Goal: Task Accomplishment & Management: Manage account settings

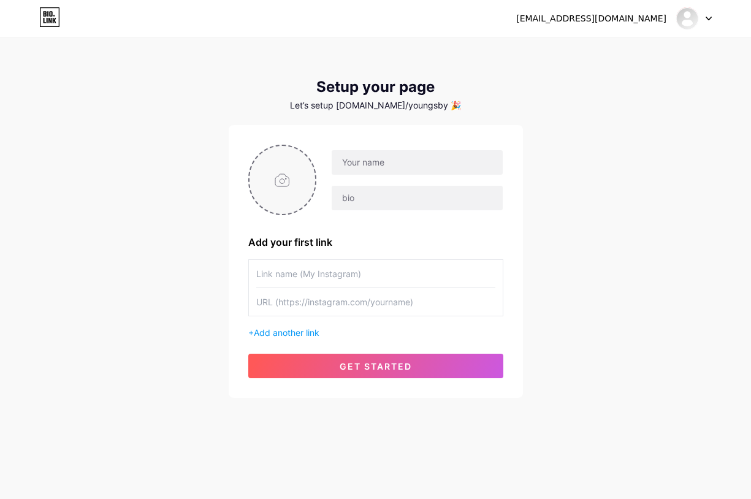
click at [280, 180] on input "file" at bounding box center [283, 180] width 66 height 68
type input "C:\fakepath\Best Cover Album music art trap mixtape rap - Made with PosterMyWal…"
click at [395, 158] on input "text" at bounding box center [417, 162] width 170 height 25
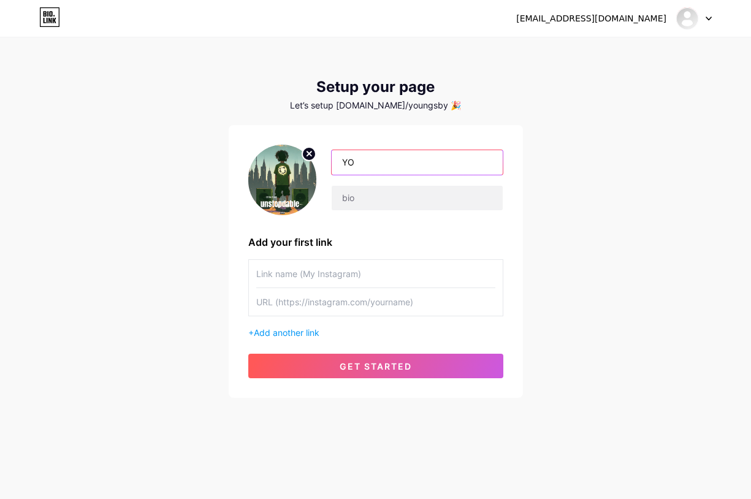
type input "[PERSON_NAME] MUSIC"
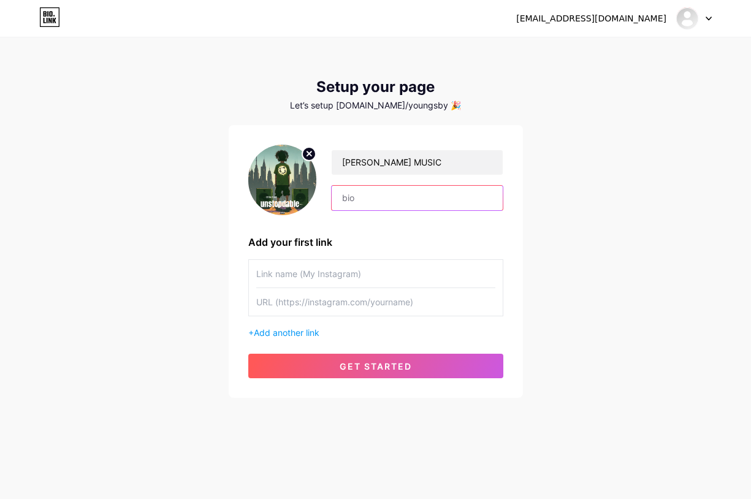
click at [361, 197] on input "text" at bounding box center [417, 198] width 170 height 25
type input "IM RAPPER"
click at [394, 268] on input "text" at bounding box center [375, 274] width 239 height 28
click at [295, 270] on input "text" at bounding box center [375, 274] width 239 height 28
paste input "[URL][DOMAIN_NAME]"
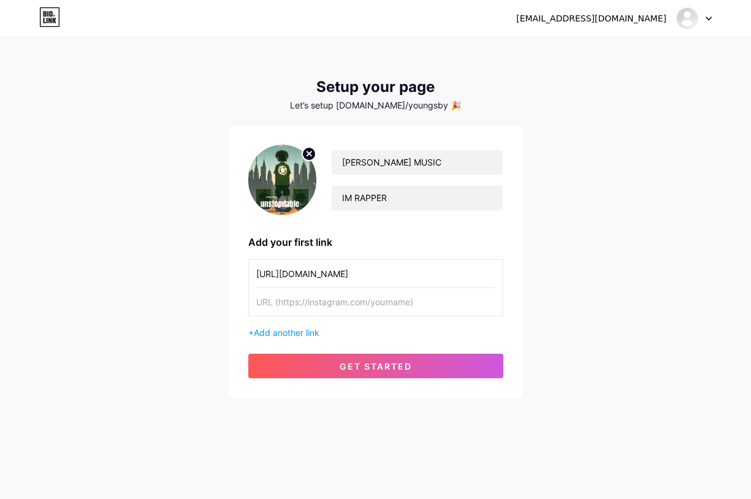
type input "[URL][DOMAIN_NAME]"
click at [332, 299] on input "text" at bounding box center [375, 302] width 239 height 28
type input "Y"
click at [331, 299] on input "text" at bounding box center [375, 302] width 239 height 28
paste input "[URL][DOMAIN_NAME]"
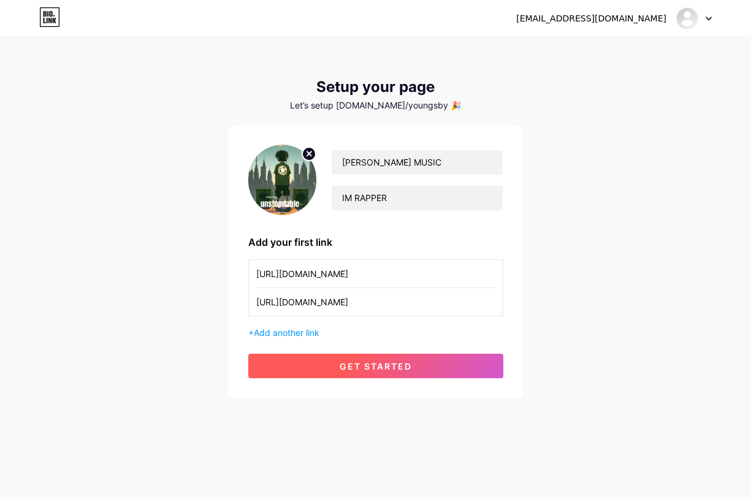
type input "[URL][DOMAIN_NAME]"
click at [424, 364] on button "get started" at bounding box center [375, 366] width 255 height 25
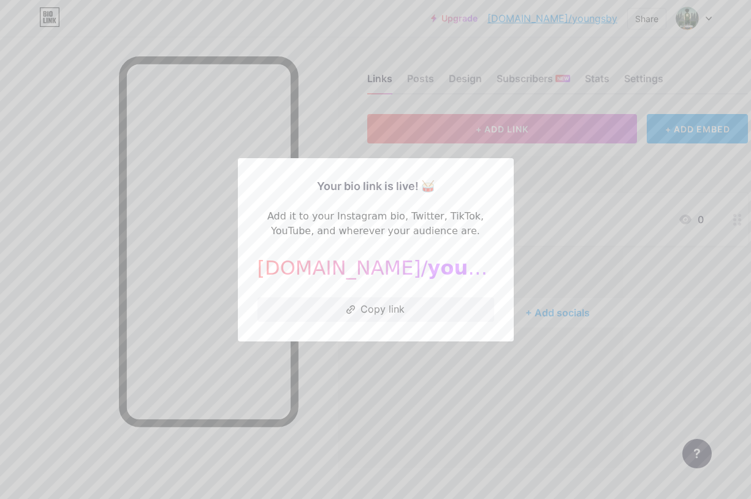
click at [470, 418] on div at bounding box center [375, 249] width 751 height 499
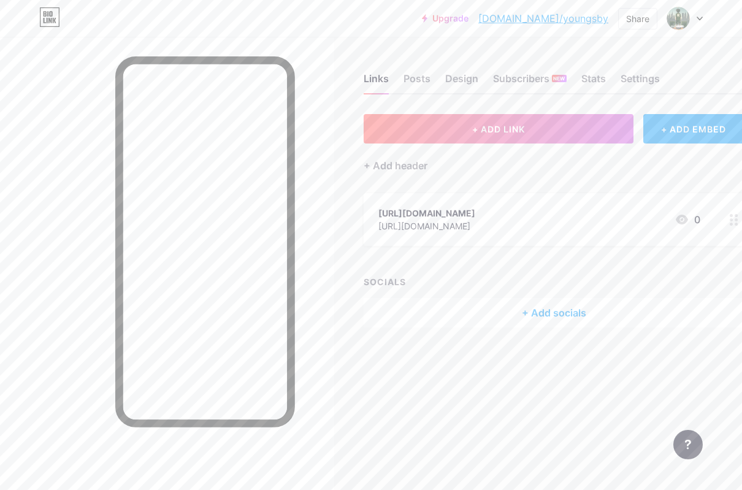
click at [531, 312] on div "+ Add socials" at bounding box center [554, 312] width 381 height 29
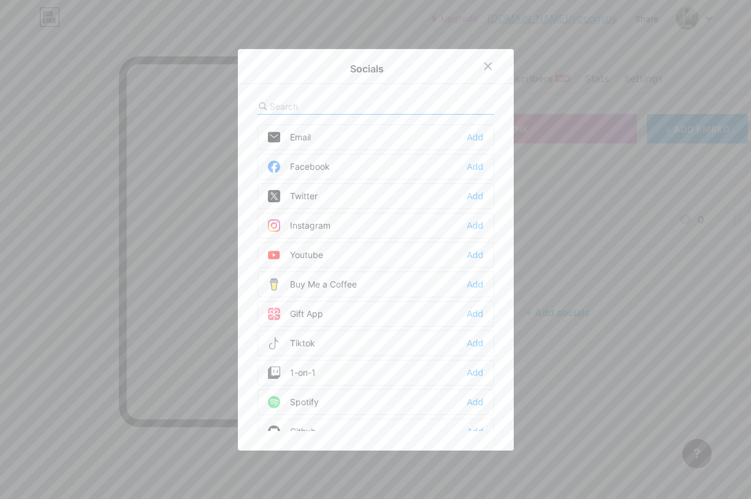
click at [481, 229] on div "Instagram Add" at bounding box center [376, 226] width 237 height 26
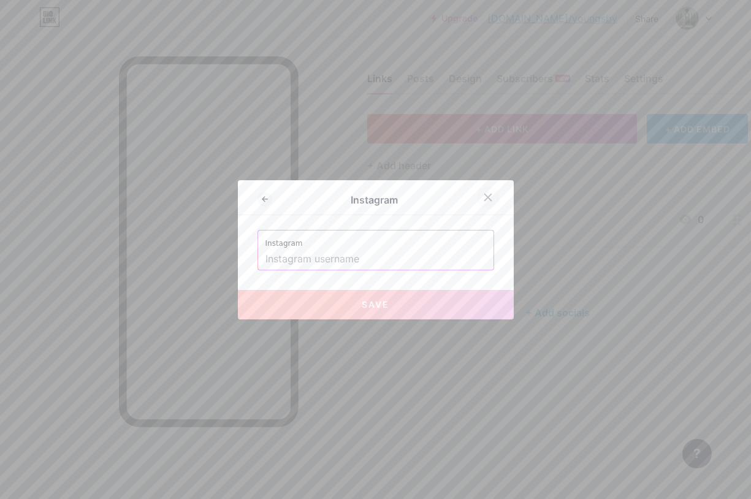
click at [489, 201] on div at bounding box center [488, 197] width 22 height 22
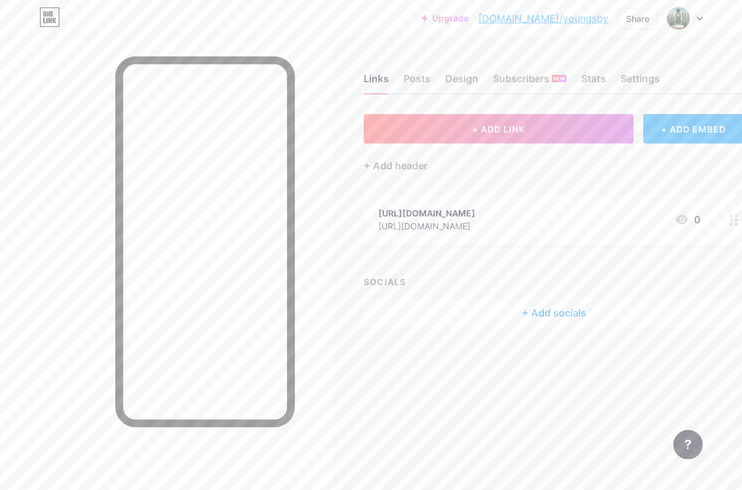
click at [559, 308] on div "+ Add socials" at bounding box center [554, 312] width 381 height 29
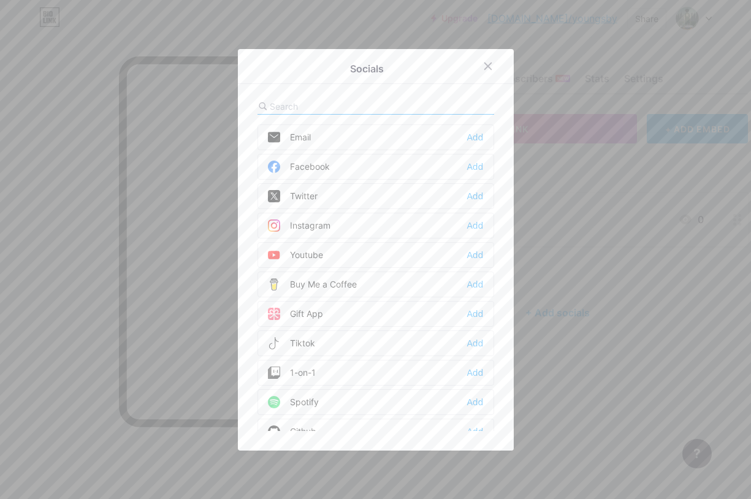
click at [456, 254] on div "Youtube Add" at bounding box center [376, 255] width 237 height 26
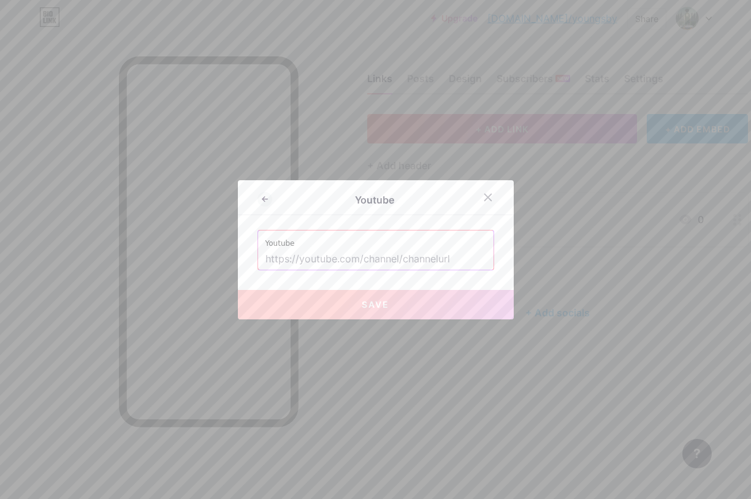
drag, startPoint x: 284, startPoint y: 255, endPoint x: 284, endPoint y: 262, distance: 6.7
click at [284, 258] on input "text" at bounding box center [376, 259] width 221 height 21
paste input "[URL][DOMAIN_NAME]"
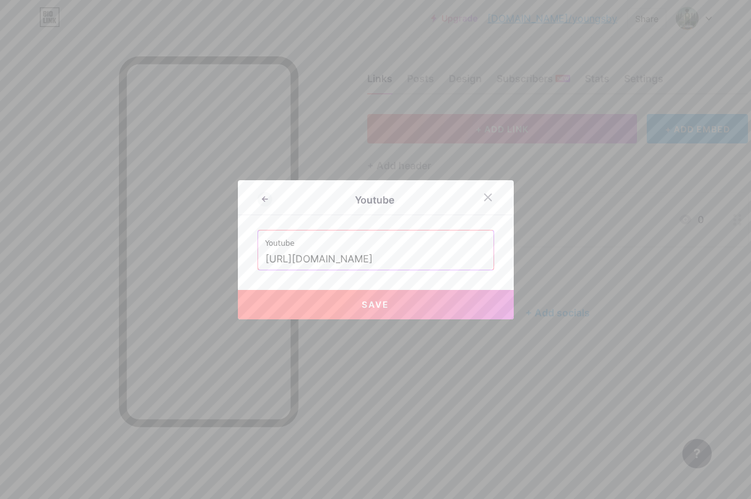
type input "[URL][DOMAIN_NAME]"
click at [389, 291] on button "Save" at bounding box center [376, 304] width 276 height 29
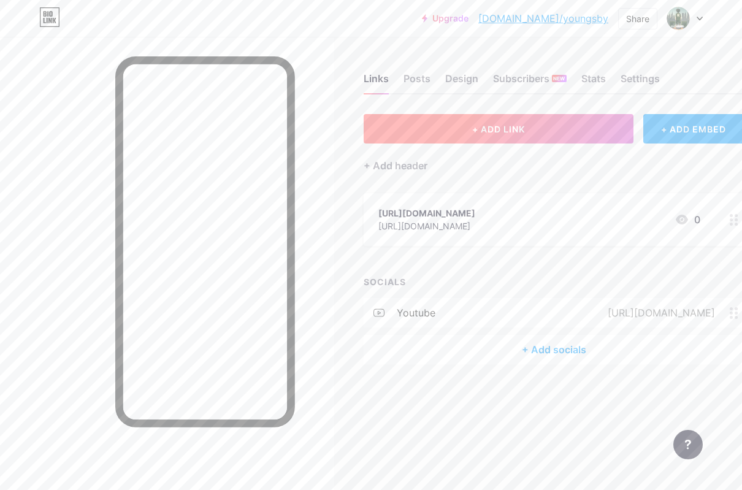
click at [534, 124] on button "+ ADD LINK" at bounding box center [499, 128] width 270 height 29
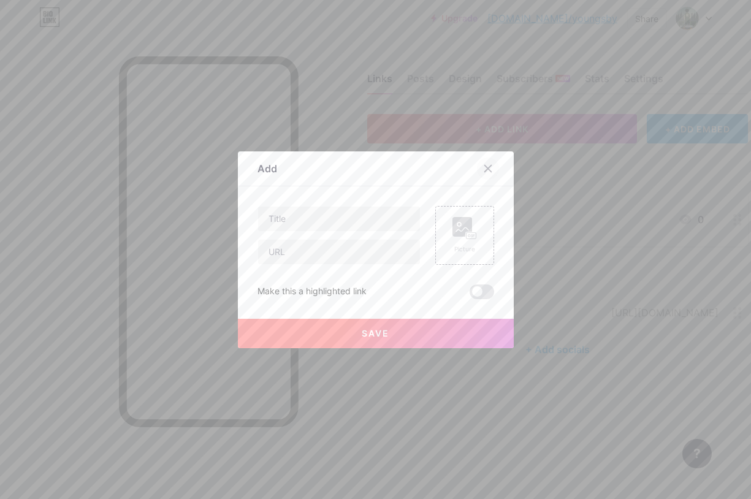
click at [477, 161] on div at bounding box center [488, 169] width 22 height 22
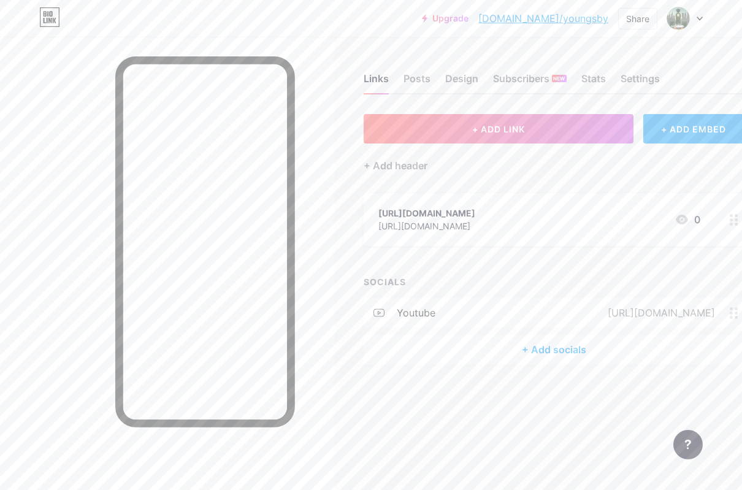
click at [546, 342] on div "+ Add socials" at bounding box center [554, 349] width 381 height 29
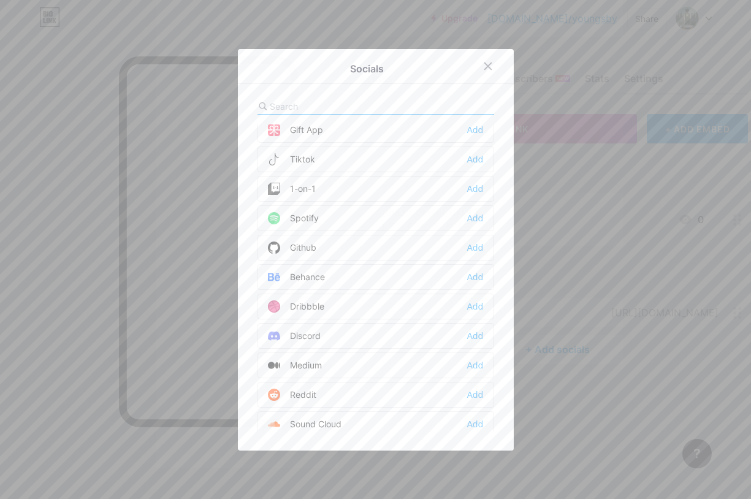
scroll to position [307, 0]
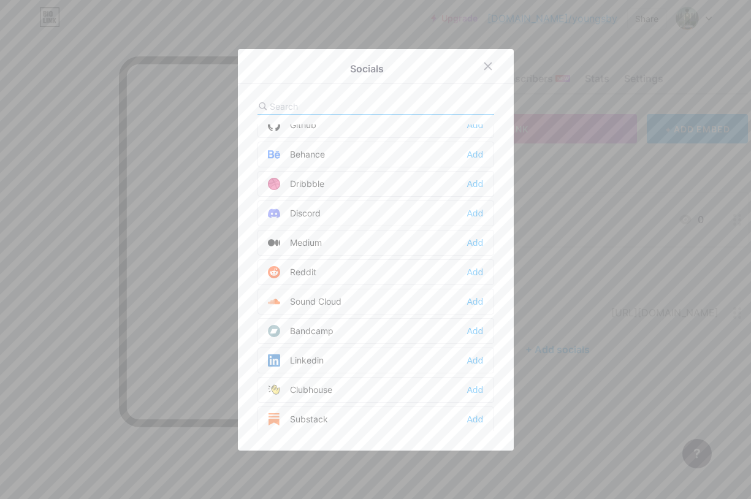
click at [270, 97] on div "Socials Email Add Facebook Add Twitter Add Instagram Add Youtube Edit Buy Me a …" at bounding box center [376, 250] width 276 height 402
click at [277, 99] on div at bounding box center [376, 107] width 237 height 16
drag, startPoint x: 277, startPoint y: 99, endPoint x: 278, endPoint y: 113, distance: 14.2
click at [278, 113] on div at bounding box center [376, 107] width 237 height 16
click at [296, 105] on input "text" at bounding box center [338, 106] width 136 height 13
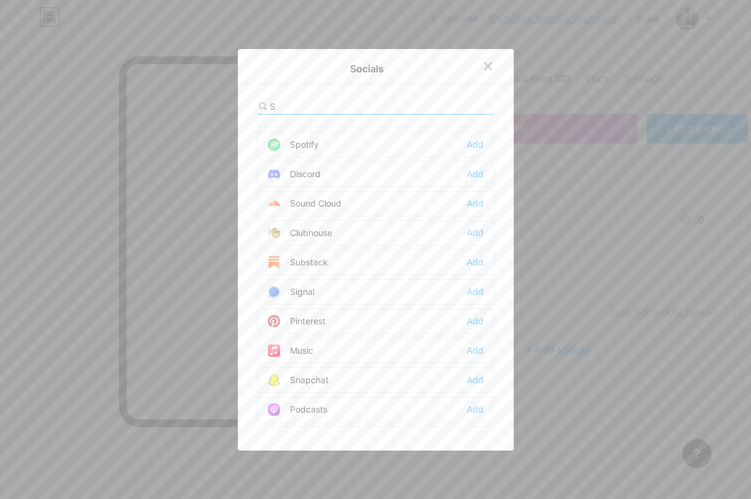
scroll to position [0, 0]
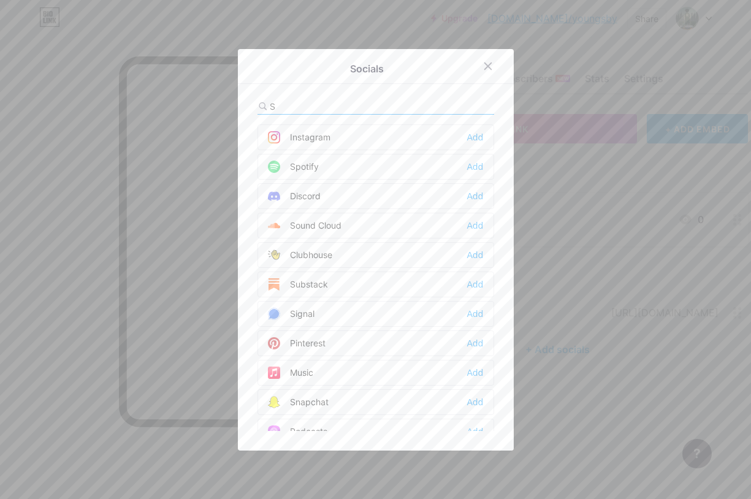
type input "S"
click at [344, 173] on div "Spotify Add" at bounding box center [376, 167] width 237 height 26
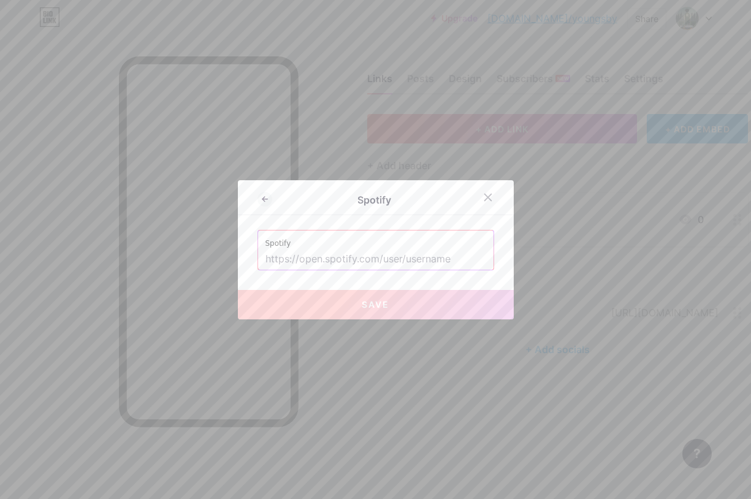
paste input "[URL][DOMAIN_NAME]"
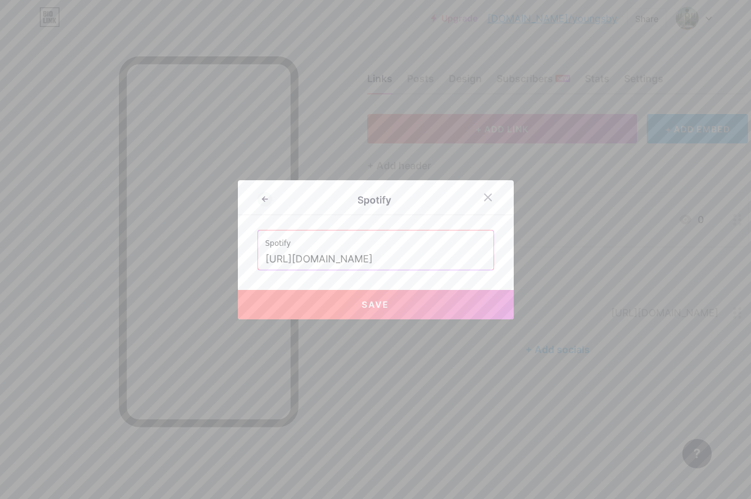
type input "[URL][DOMAIN_NAME]"
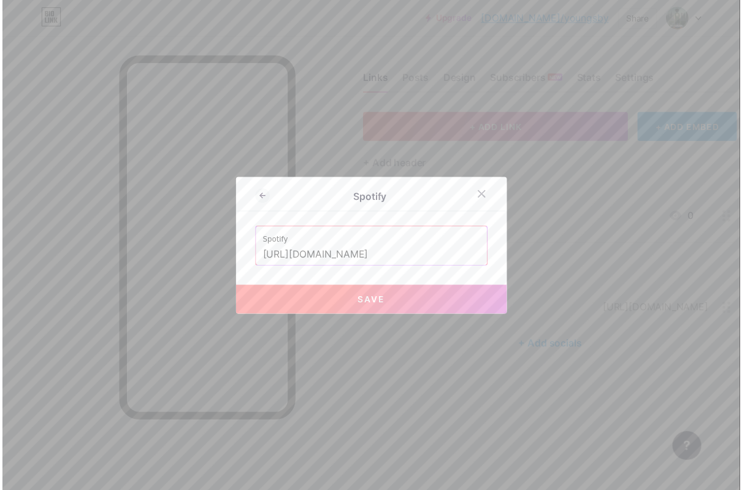
scroll to position [0, 0]
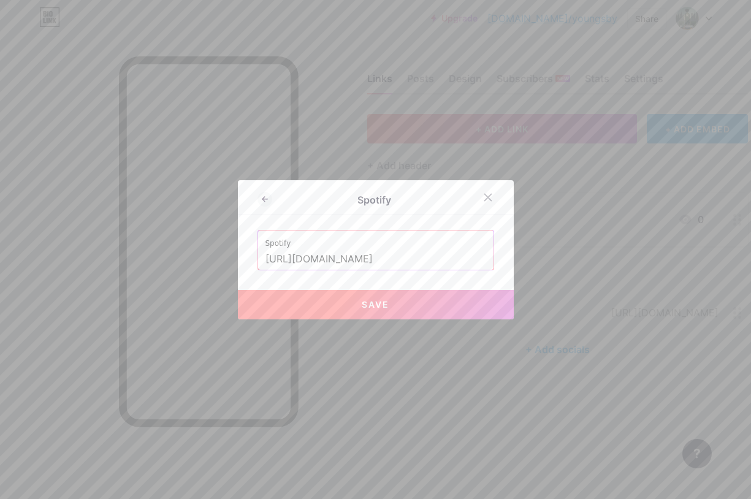
click at [364, 308] on span "Save" at bounding box center [376, 304] width 28 height 10
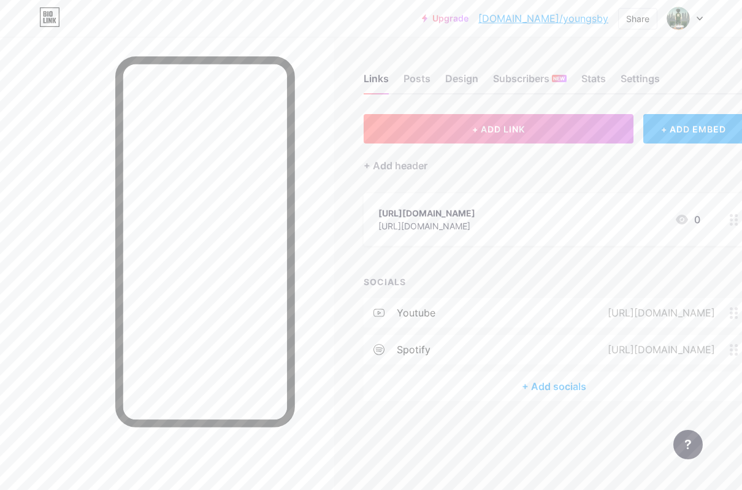
click at [562, 394] on div "+ Add socials" at bounding box center [554, 386] width 381 height 29
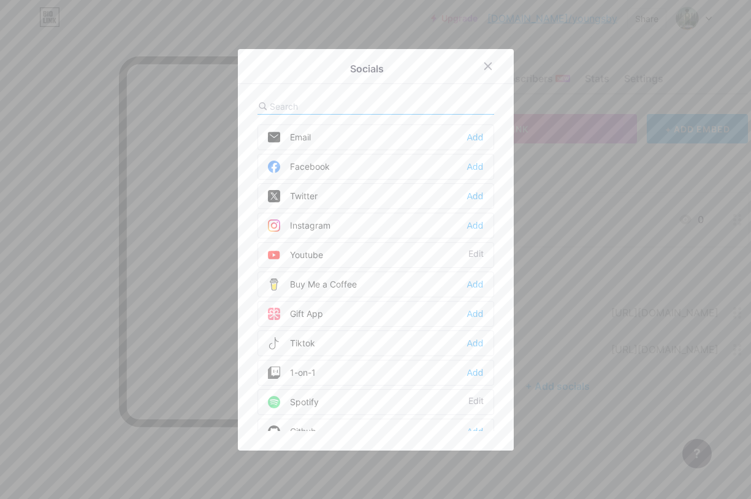
drag, startPoint x: 315, startPoint y: 90, endPoint x: 312, endPoint y: 109, distance: 19.2
click at [312, 105] on div "Socials Email Add Facebook Add Twitter Add Instagram Add Youtube Edit Buy Me a …" at bounding box center [376, 250] width 276 height 402
click at [312, 109] on input "text" at bounding box center [338, 106] width 136 height 13
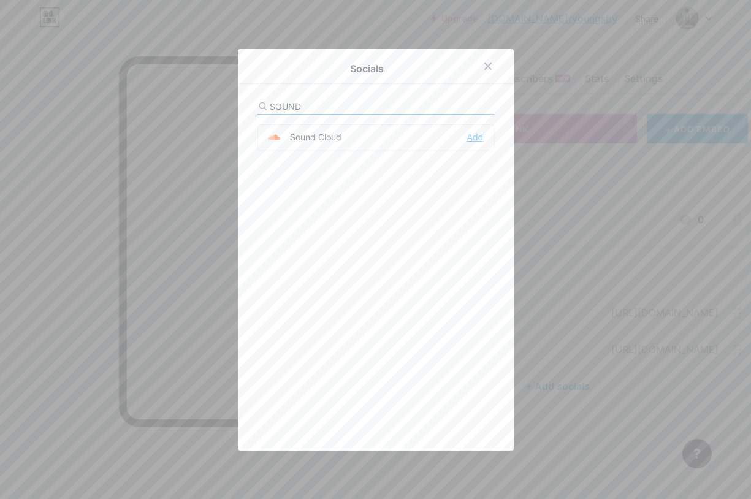
type input "SOUND"
click at [473, 139] on div "Add" at bounding box center [475, 137] width 17 height 12
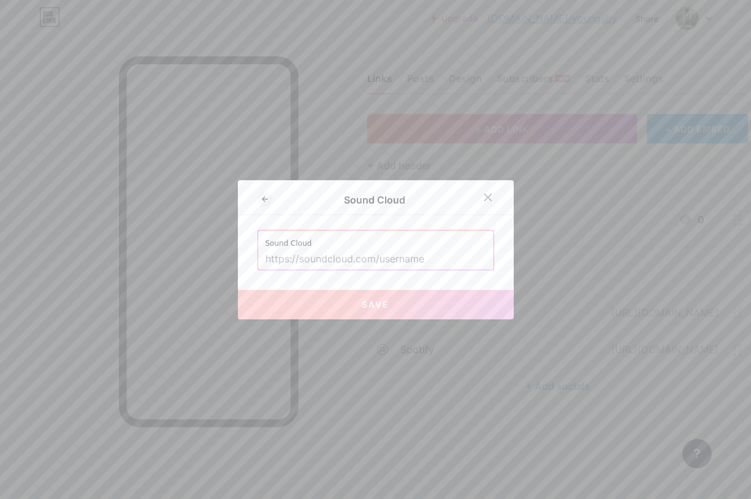
paste input "soundcloud.com/ young-sb-326981697"
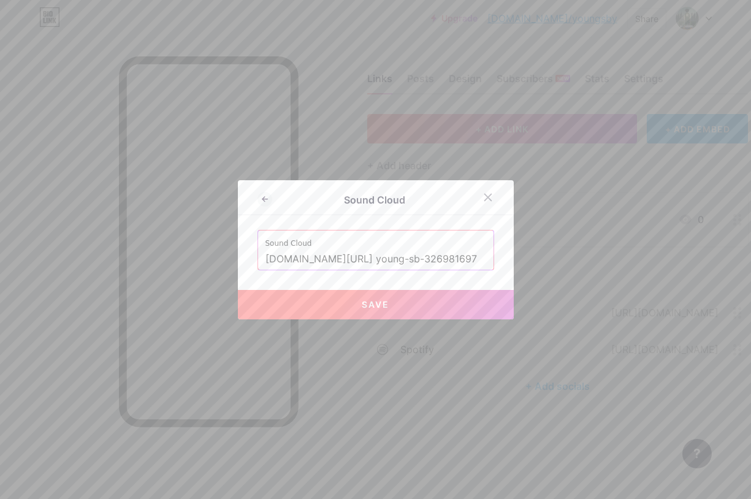
click at [374, 295] on button "Save" at bounding box center [376, 304] width 276 height 29
type input "[URL][DOMAIN_NAME] young-sb-326981697"
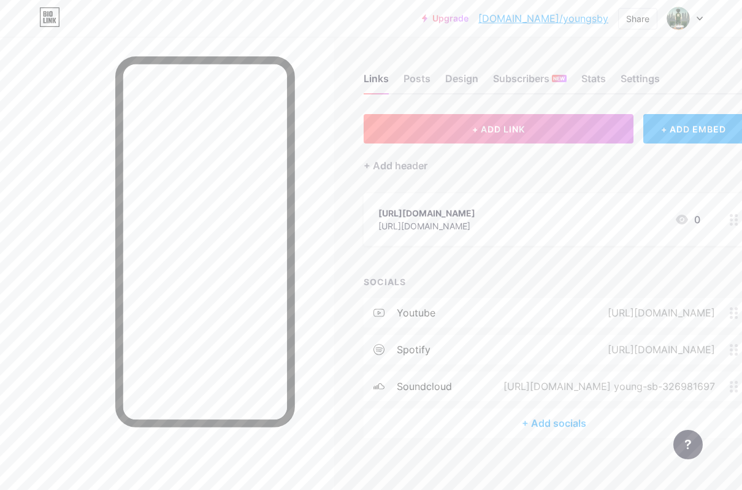
click at [405, 69] on div "Links Posts Design Subscribers NEW Stats Settings" at bounding box center [554, 73] width 381 height 43
click at [419, 73] on div "Posts" at bounding box center [417, 82] width 27 height 22
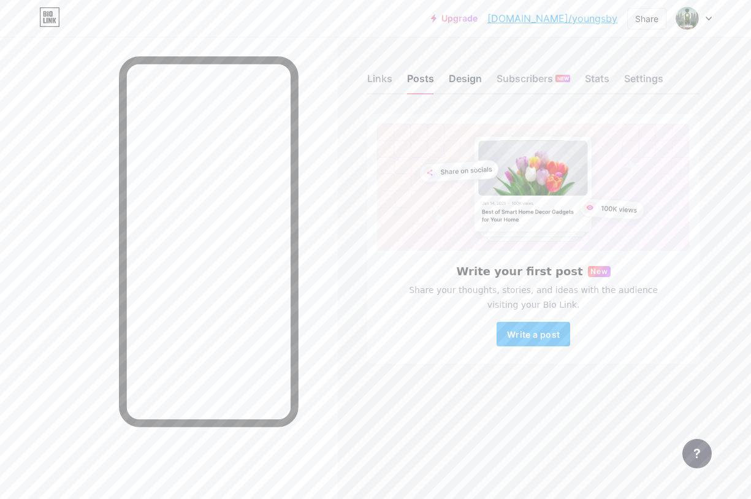
click at [470, 83] on div "Design" at bounding box center [465, 82] width 33 height 22
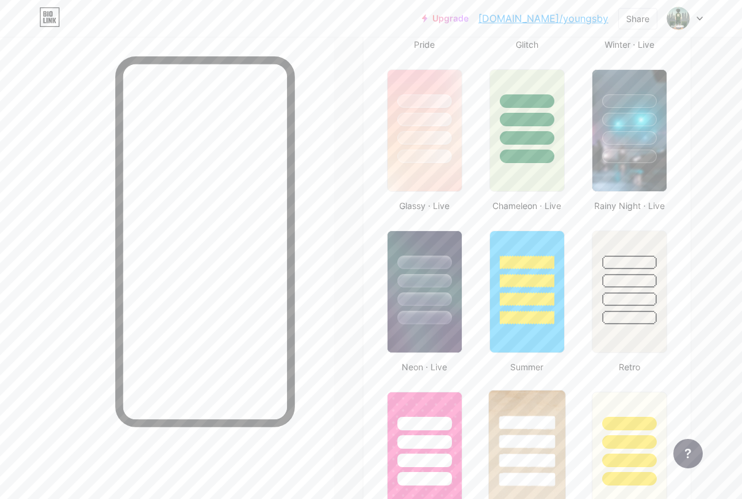
scroll to position [675, 0]
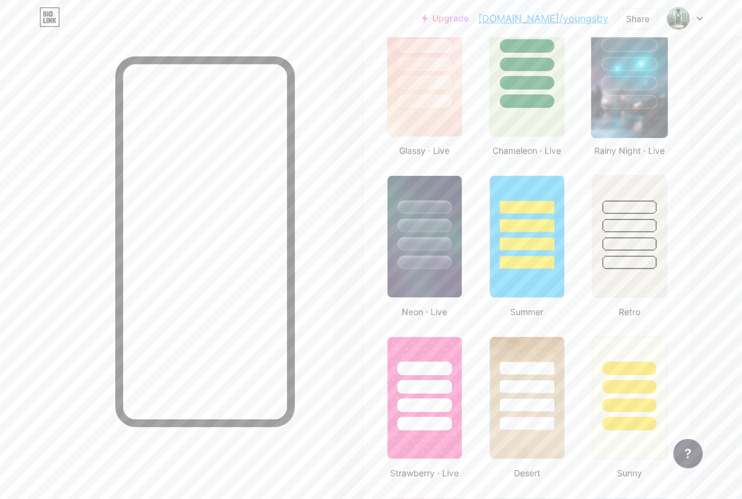
click at [615, 128] on img at bounding box center [629, 75] width 77 height 125
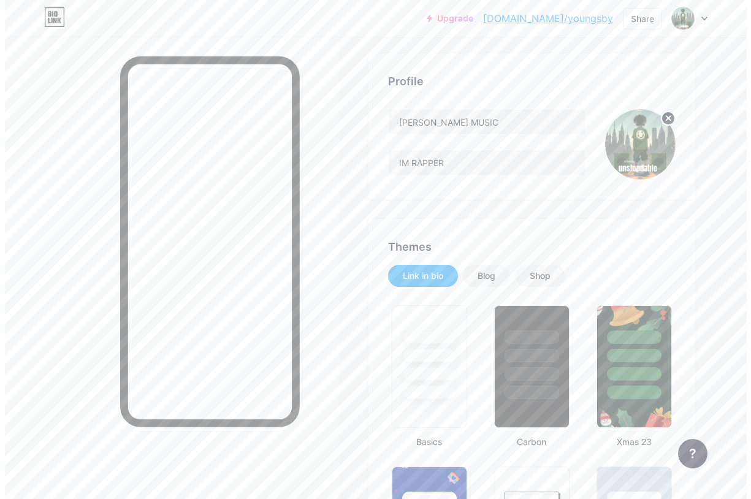
scroll to position [0, 0]
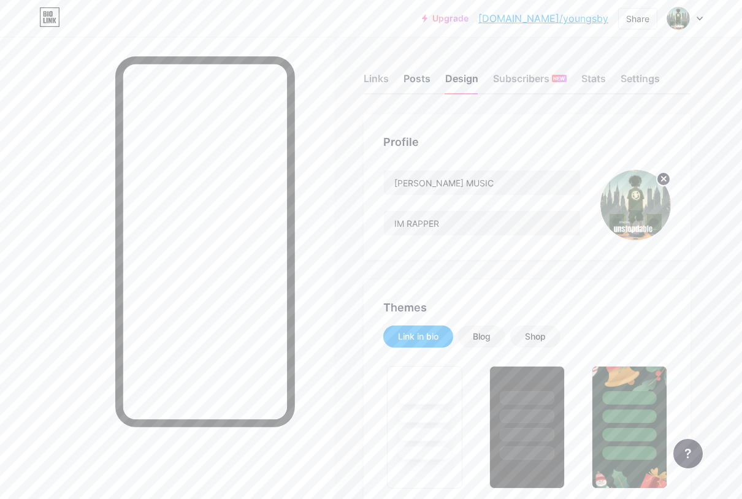
click at [431, 84] on div "Posts" at bounding box center [417, 82] width 27 height 22
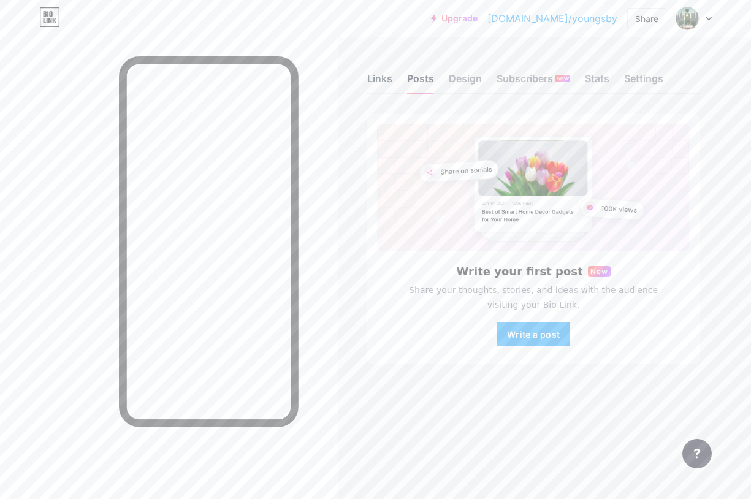
click at [385, 75] on div "Links" at bounding box center [379, 82] width 25 height 22
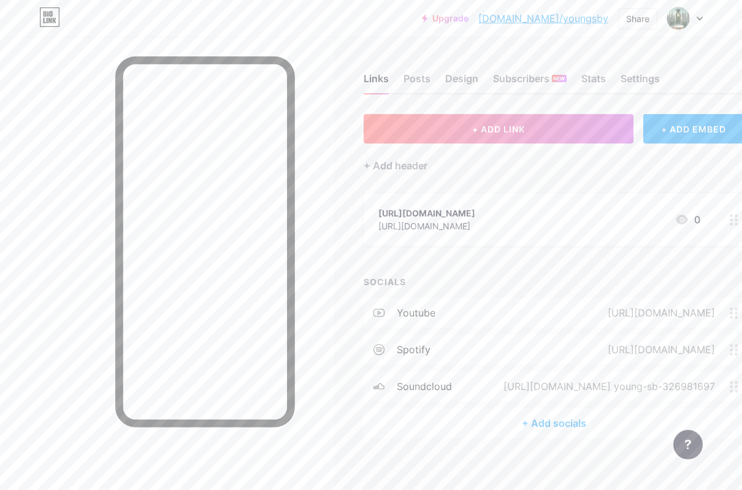
click at [560, 423] on div "+ Add socials" at bounding box center [554, 422] width 381 height 29
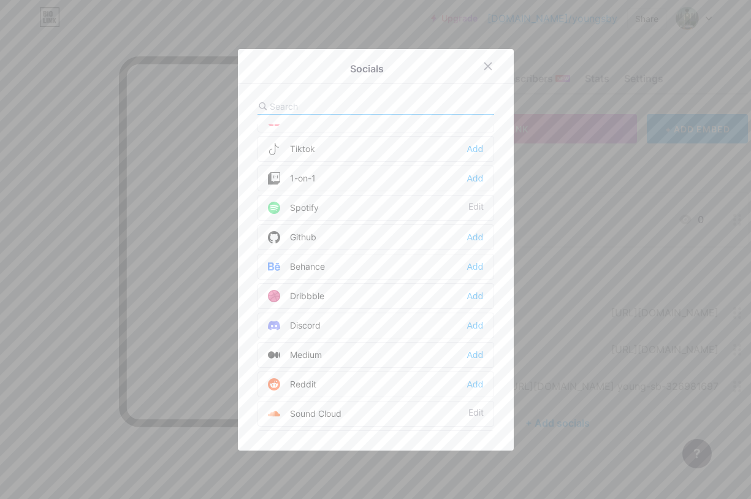
scroll to position [123, 0]
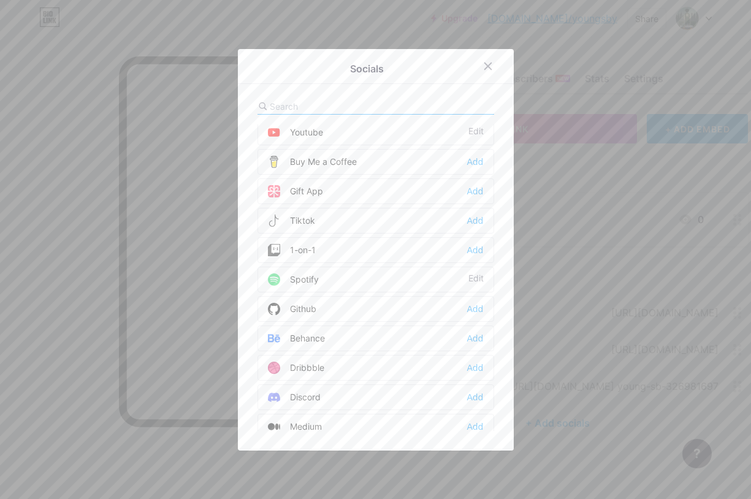
click at [318, 221] on div "Tiktok Add" at bounding box center [376, 221] width 237 height 26
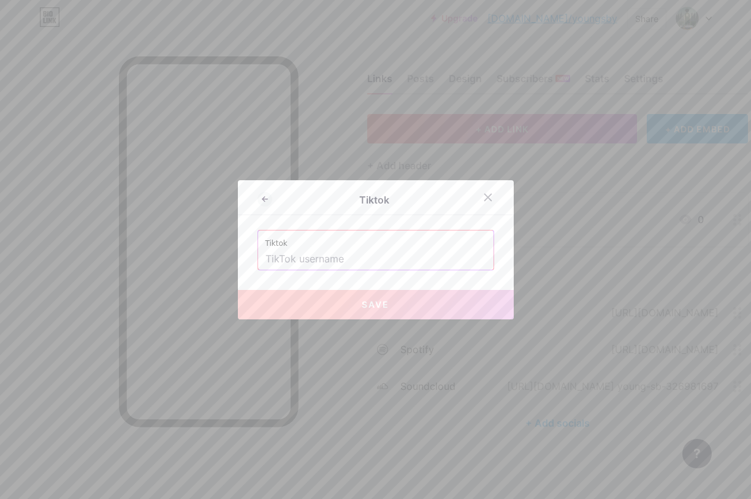
drag, startPoint x: 377, startPoint y: 261, endPoint x: 224, endPoint y: 250, distance: 152.4
click at [377, 261] on input "text" at bounding box center [376, 259] width 221 height 21
click at [345, 255] on input "text" at bounding box center [376, 259] width 221 height 21
paste input "https://www.tiktok.com/@youngsbmusic?lang=nl-NL"
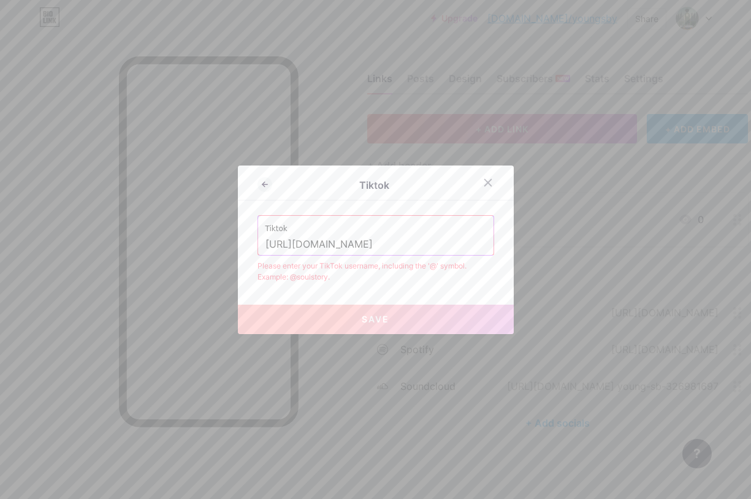
scroll to position [0, 0]
click at [373, 321] on span "Save" at bounding box center [376, 319] width 28 height 10
click at [370, 244] on input "https://www.tiktok.com/@youngsbmusic?lang=nl-NL" at bounding box center [376, 244] width 221 height 21
click at [379, 242] on input "https://www.tiktok.com/@youngsbmusic?lang=nl-NL" at bounding box center [376, 244] width 221 height 21
click at [373, 243] on input "https://www.tiktok.com/@youngsbmusic?lang=nl-NL" at bounding box center [376, 244] width 221 height 21
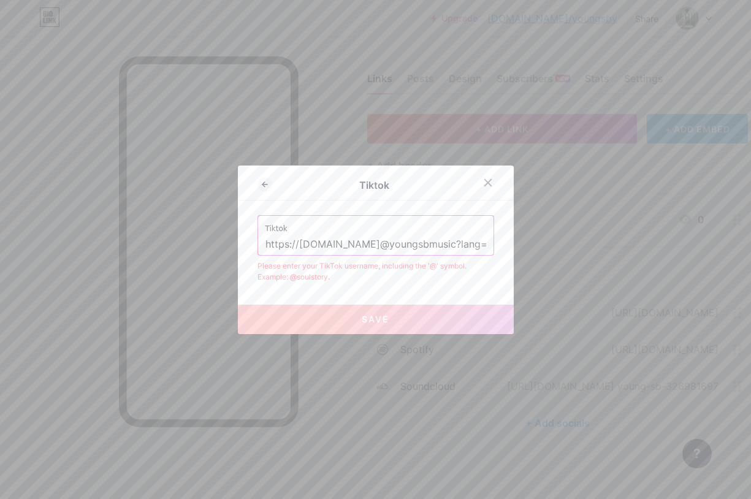
drag, startPoint x: 483, startPoint y: 239, endPoint x: 483, endPoint y: 248, distance: 9.8
click at [483, 245] on div "Tiktok https://www.tiktok.com@youngsbmusic?lang=nl-NL" at bounding box center [375, 235] width 235 height 39
click at [483, 248] on div "Tiktok https://www.tiktok.com@youngsbmusic?lang=nl-NL" at bounding box center [375, 235] width 235 height 39
click at [481, 244] on input "https://www.tiktok.com@youngsbmusic?lang=nl-NL" at bounding box center [376, 244] width 221 height 21
click at [485, 243] on div "Tiktok https://www.tiktok.com@youngsbmusic?lal-NL" at bounding box center [375, 235] width 235 height 39
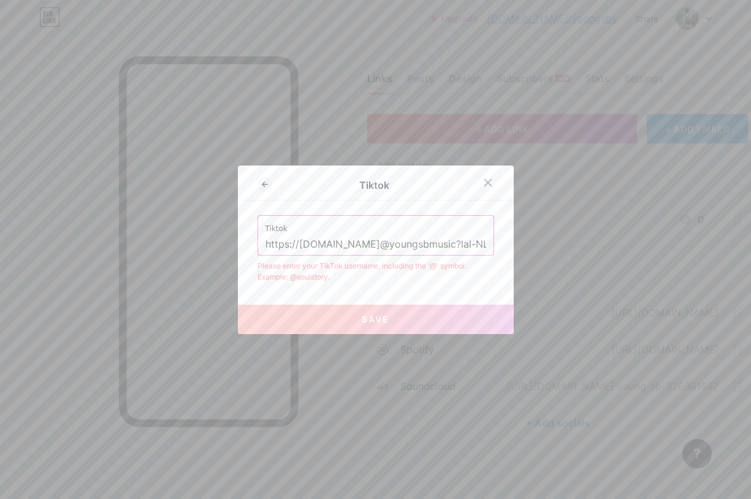
click at [479, 247] on input "https://www.tiktok.com@youngsbmusic?lal-NL" at bounding box center [376, 244] width 221 height 21
click at [401, 323] on button "Save" at bounding box center [376, 319] width 276 height 29
click at [486, 285] on div "Tiktok Tiktok https://www.tiktok.com@youngsbmusic Please enter your TikTok user…" at bounding box center [376, 250] width 276 height 169
click at [318, 244] on input "https://www.tiktok.com@youngsbmusic" at bounding box center [376, 244] width 221 height 21
click at [315, 239] on input ".tiktok.com@youngsbmusic" at bounding box center [376, 244] width 221 height 21
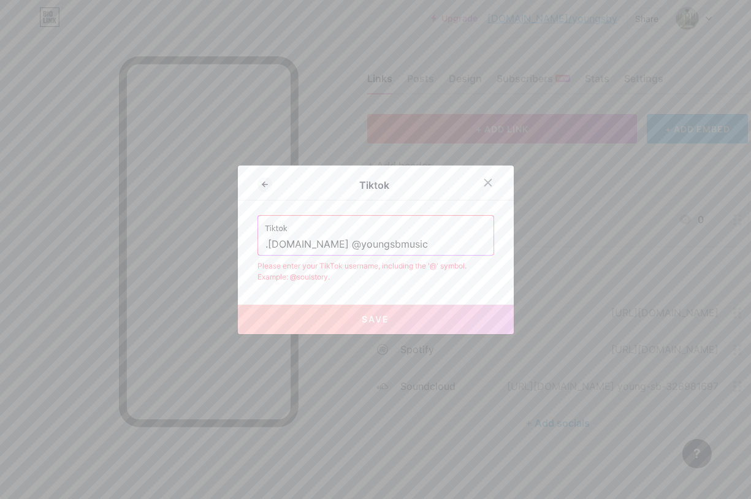
type input ".tiktok.com @youngsbmusic"
click at [490, 184] on div at bounding box center [488, 183] width 22 height 22
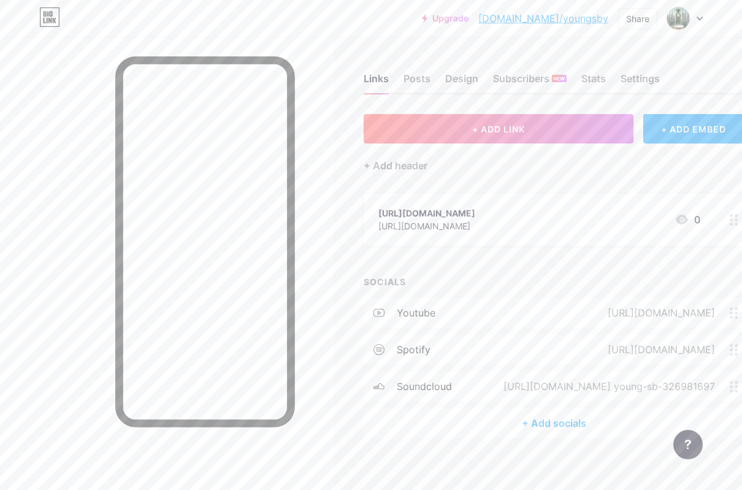
click at [553, 427] on div "+ Add socials" at bounding box center [554, 422] width 381 height 29
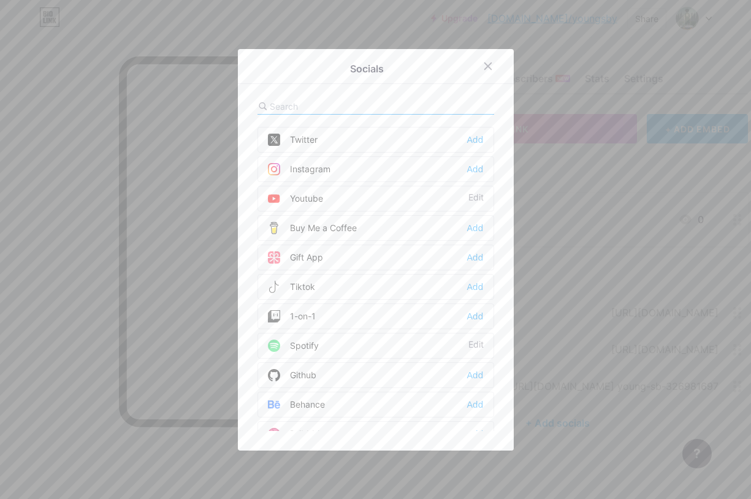
scroll to position [184, 0]
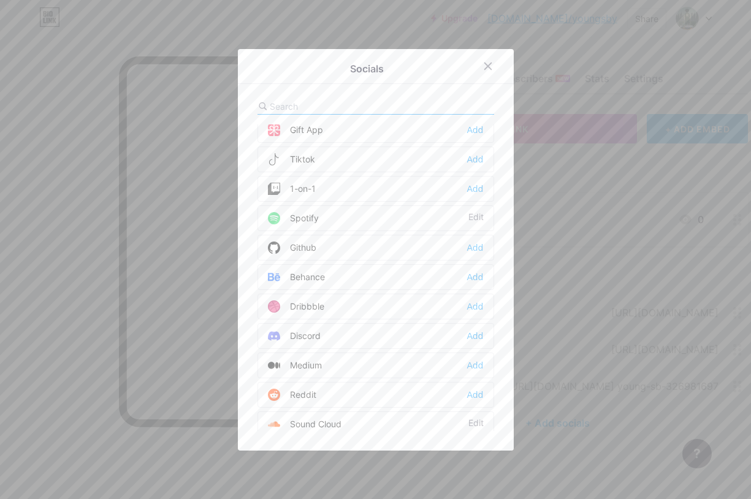
click at [311, 161] on div "Tiktok Add" at bounding box center [376, 160] width 237 height 26
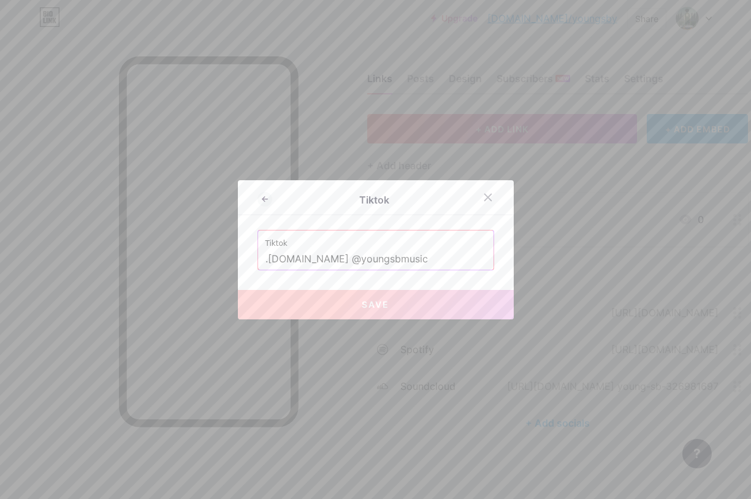
drag, startPoint x: 430, startPoint y: 259, endPoint x: 0, endPoint y: 135, distance: 447.6
click at [0, 135] on div "Tiktok Tiktok .tiktok.com @youngsbmusic Save" at bounding box center [375, 249] width 751 height 499
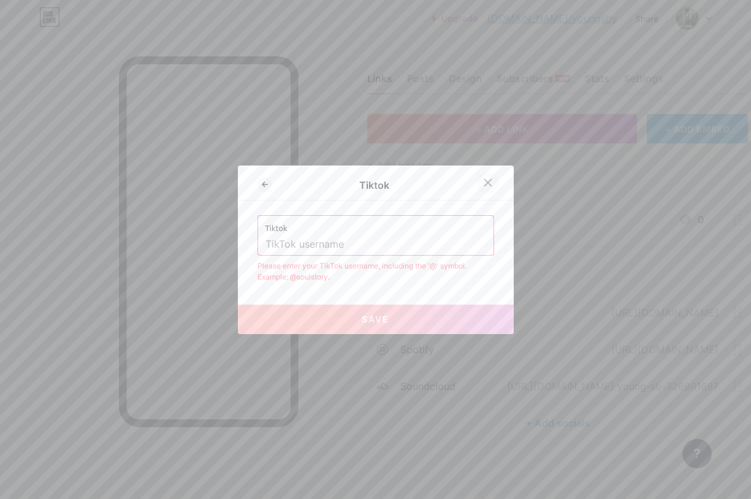
click at [484, 183] on icon at bounding box center [487, 182] width 7 height 7
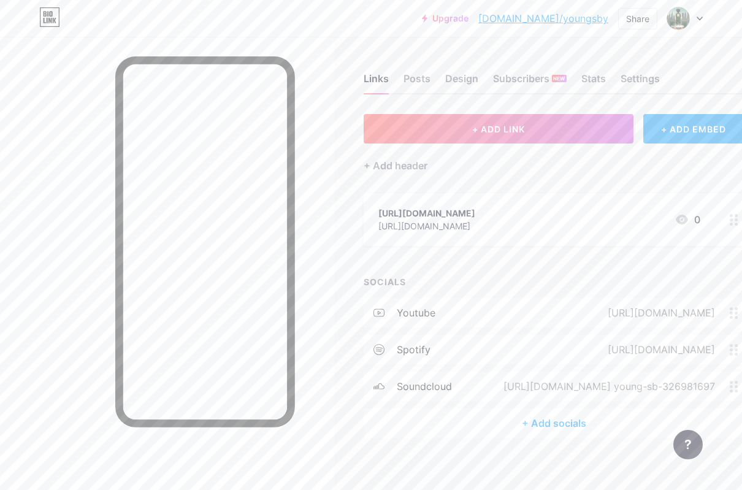
click at [537, 429] on div "+ Add socials" at bounding box center [554, 422] width 381 height 29
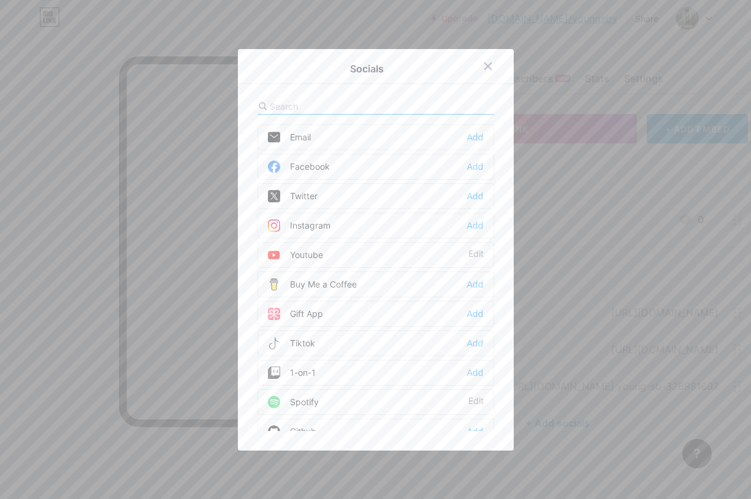
scroll to position [61, 0]
click at [472, 289] on div "Tiktok Add" at bounding box center [376, 282] width 237 height 26
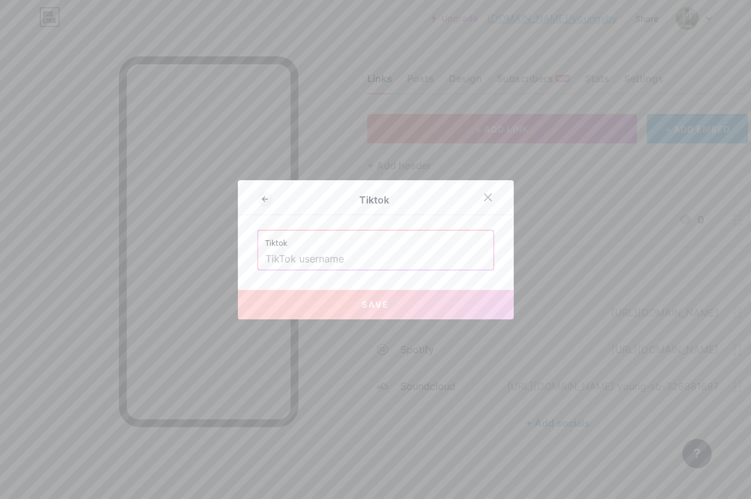
click at [406, 263] on input "text" at bounding box center [376, 259] width 221 height 21
paste input "https://www.tiktok.com/@youngsbmusic?is_from_webapp=1&sender_device=pc"
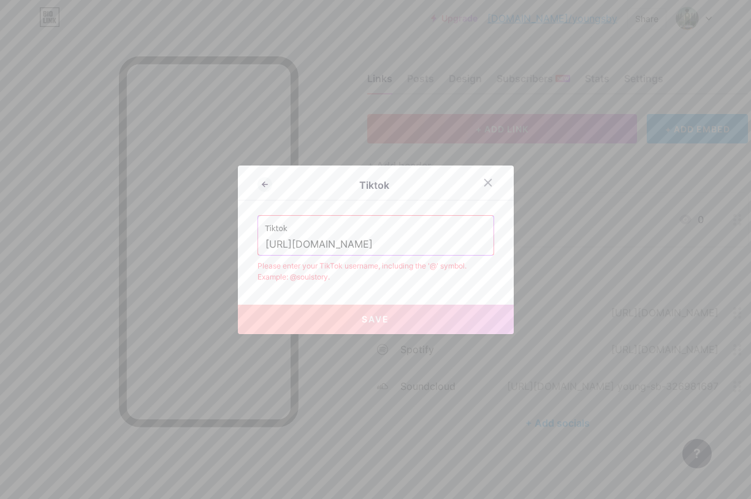
scroll to position [0, 149]
type input "https://www.tiktok.com/@youngsbmusic?is_from_webapp=1&sender_device=pc"
click at [388, 324] on button "Save" at bounding box center [376, 319] width 276 height 29
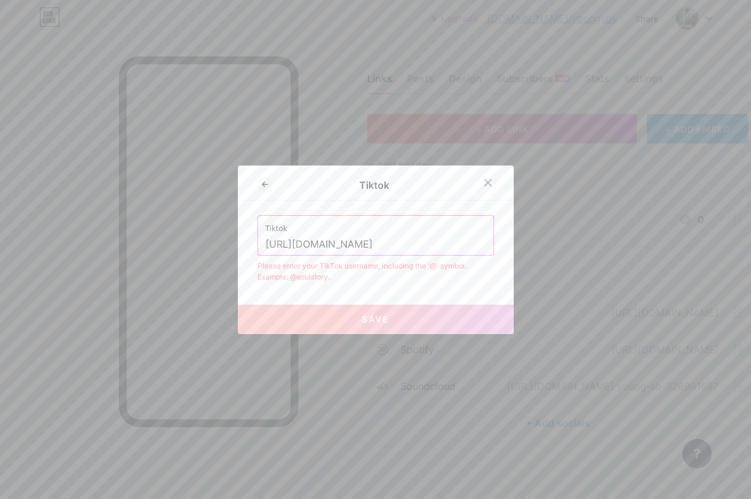
click at [388, 324] on button "Save" at bounding box center [376, 319] width 276 height 29
click at [488, 186] on icon at bounding box center [488, 183] width 10 height 10
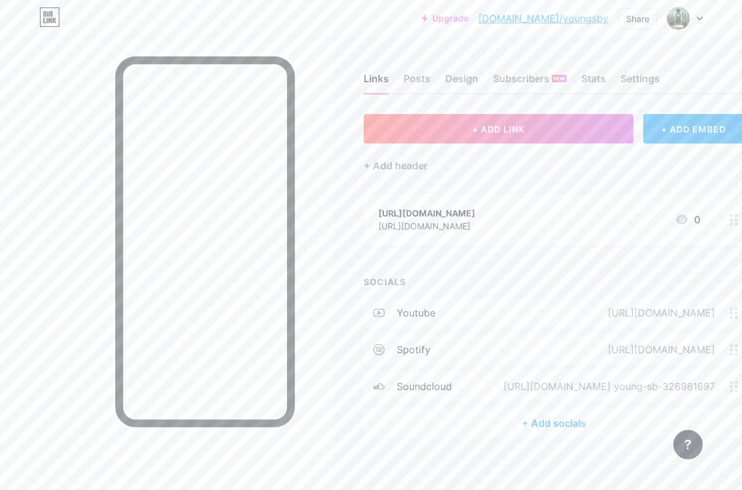
click at [506, 424] on div "+ Add socials" at bounding box center [554, 422] width 381 height 29
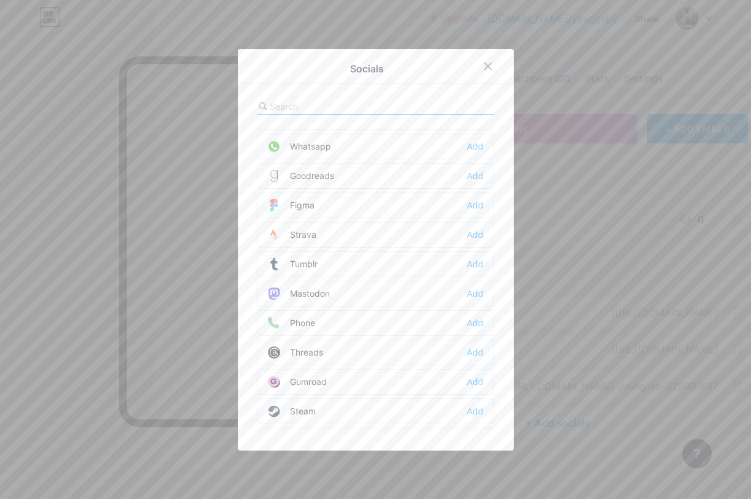
scroll to position [1106, 0]
click at [308, 267] on div "Phone" at bounding box center [291, 267] width 47 height 12
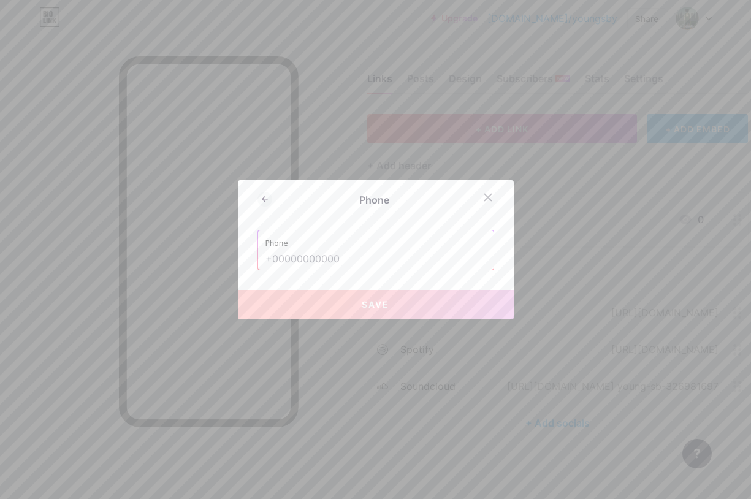
click at [361, 257] on input "text" at bounding box center [376, 259] width 221 height 21
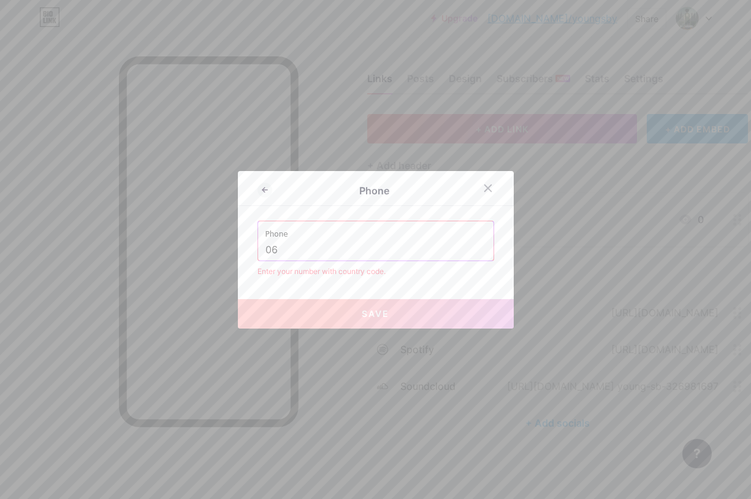
type input "0"
click at [337, 251] on input "text" at bounding box center [376, 250] width 221 height 21
click at [277, 234] on label "Phone" at bounding box center [376, 230] width 221 height 18
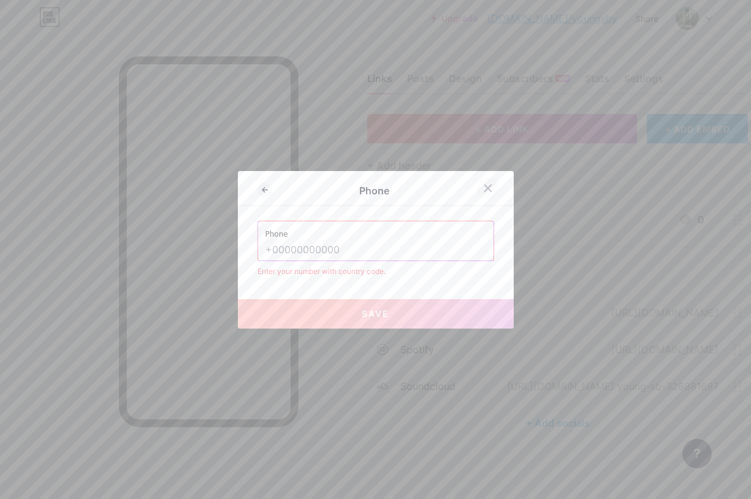
click at [489, 188] on div at bounding box center [488, 188] width 22 height 22
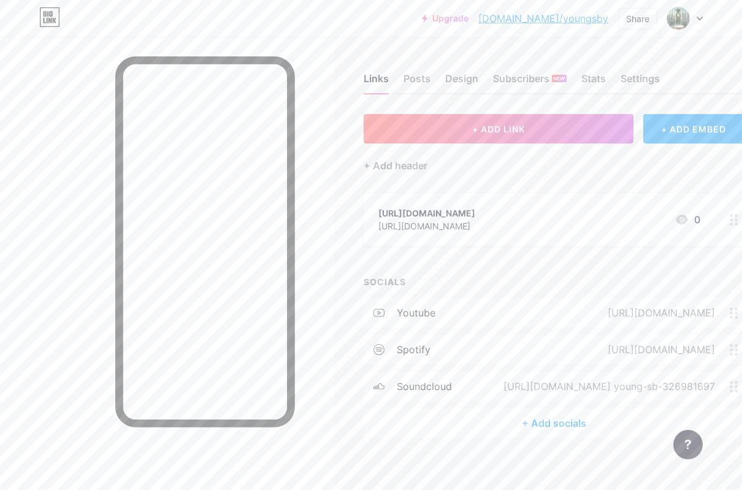
click at [553, 427] on div "+ Add socials" at bounding box center [554, 422] width 381 height 29
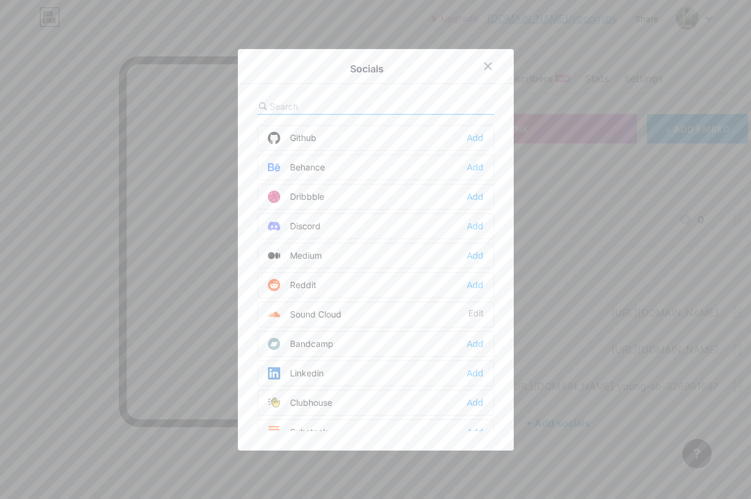
scroll to position [307, 0]
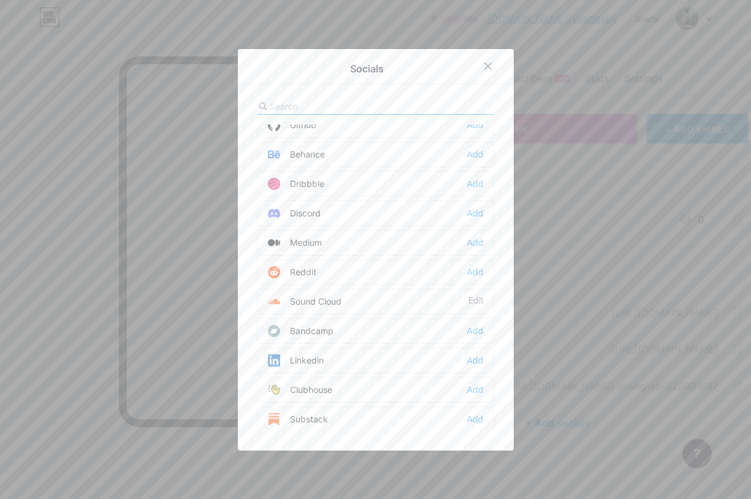
click at [347, 341] on div "Bandcamp Add" at bounding box center [376, 331] width 237 height 26
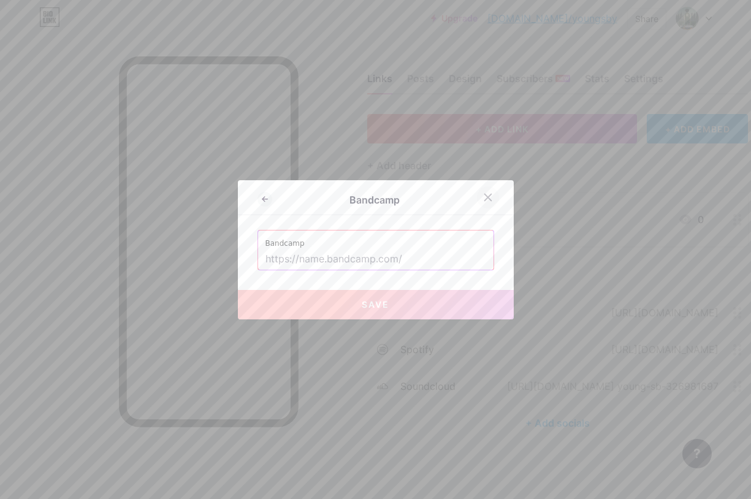
click at [483, 201] on icon at bounding box center [488, 198] width 10 height 10
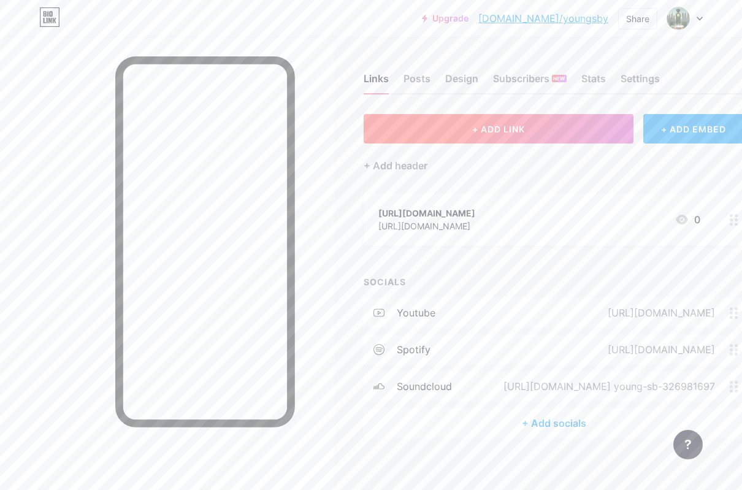
click at [597, 126] on button "+ ADD LINK" at bounding box center [499, 128] width 270 height 29
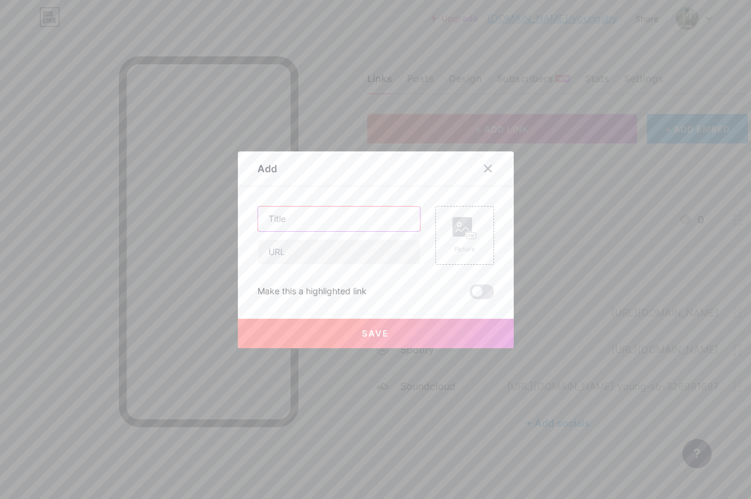
click at [344, 211] on input "text" at bounding box center [339, 219] width 162 height 25
type input "youngsb"
click at [274, 255] on input "text" at bounding box center [339, 252] width 162 height 25
click at [469, 243] on div "Picture" at bounding box center [465, 235] width 25 height 37
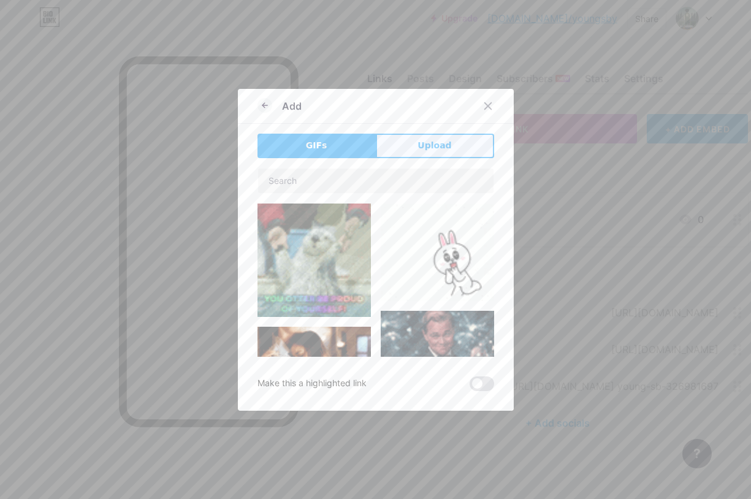
click at [421, 147] on span "Upload" at bounding box center [435, 145] width 34 height 13
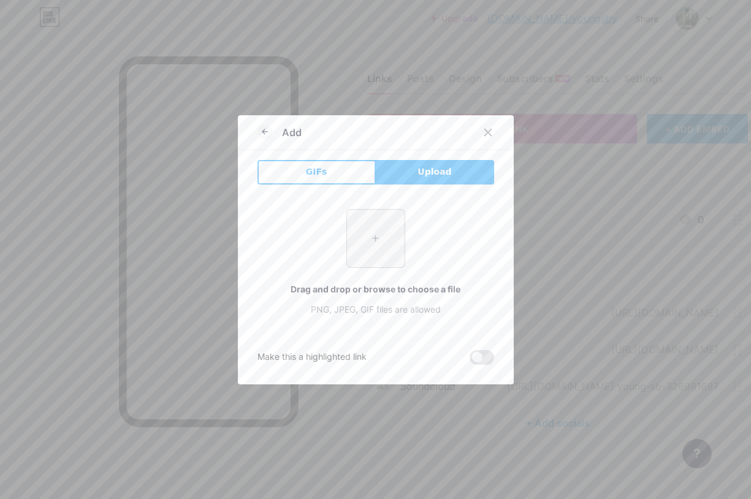
click at [352, 239] on input "file" at bounding box center [376, 239] width 58 height 58
type input "C:\fakepath\Best Cover Album music art trap mixtape rap - Made with PosterMyWal…"
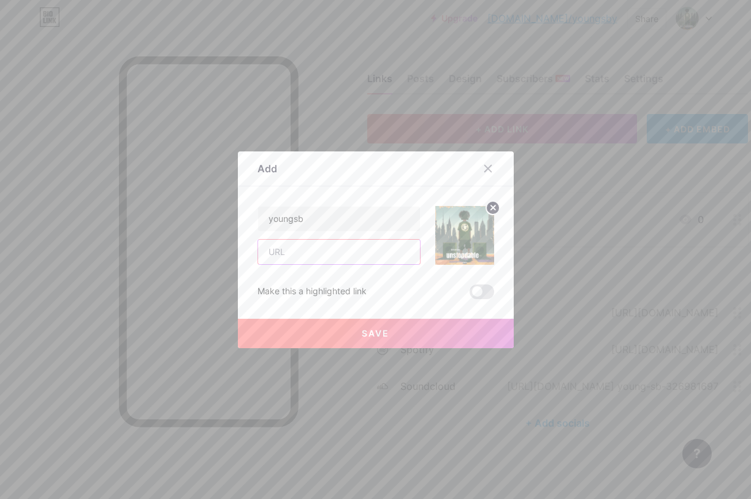
click at [323, 261] on input "text" at bounding box center [339, 252] width 162 height 25
click at [286, 245] on input "text" at bounding box center [339, 252] width 162 height 25
paste input "[URL][DOMAIN_NAME]"
type input "[URL][DOMAIN_NAME]"
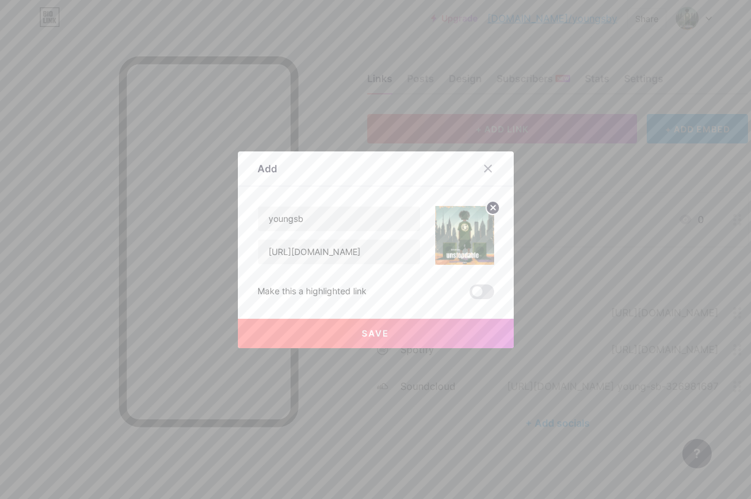
click at [362, 329] on span "Save" at bounding box center [376, 333] width 28 height 10
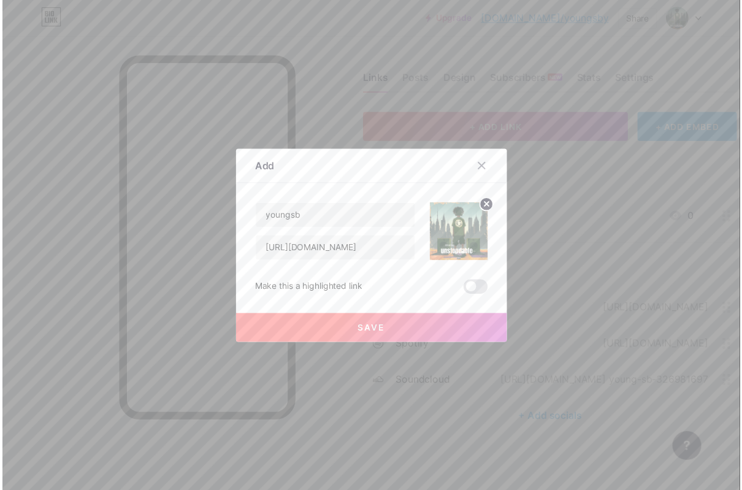
scroll to position [0, 0]
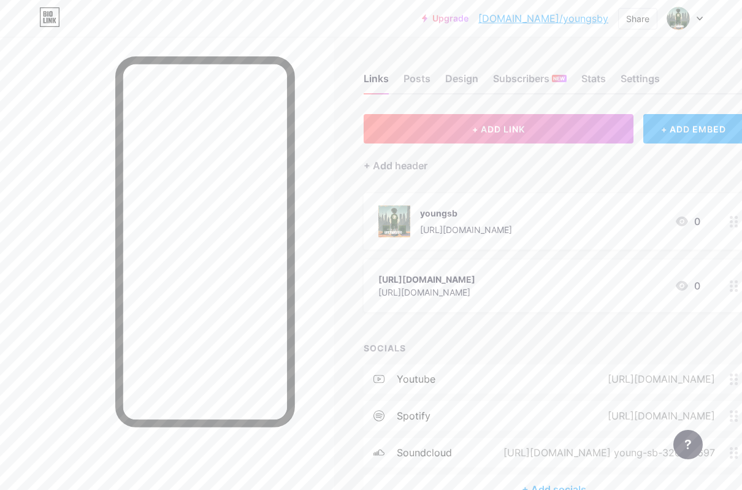
click at [697, 10] on div at bounding box center [685, 18] width 36 height 22
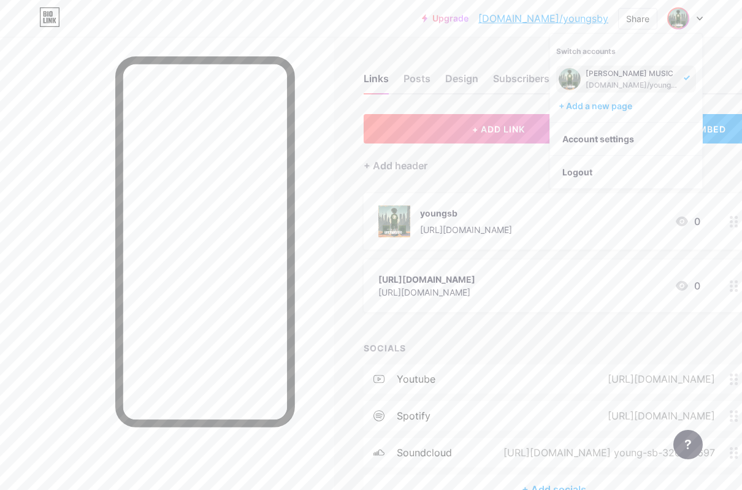
click at [622, 83] on div "[DOMAIN_NAME]/youngsby" at bounding box center [633, 85] width 94 height 10
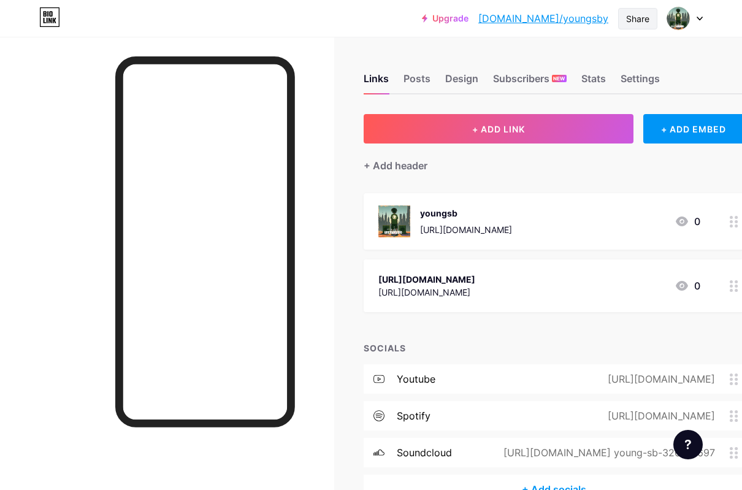
click at [646, 17] on div "Share" at bounding box center [637, 18] width 23 height 13
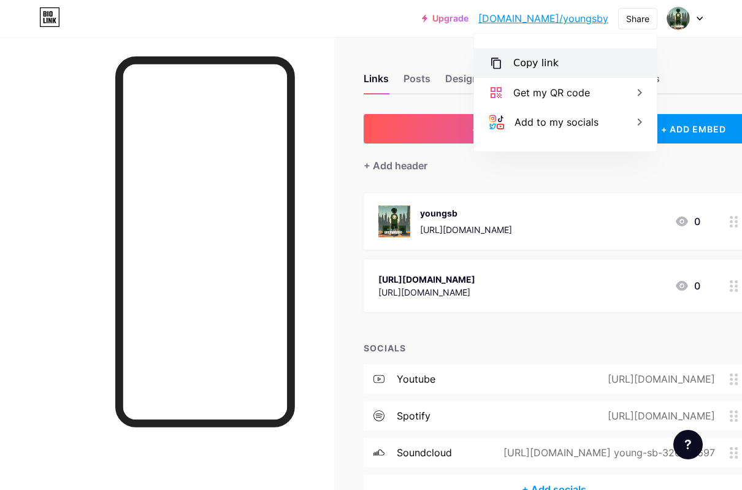
click at [559, 68] on div "Copy link" at bounding box center [565, 62] width 183 height 29
click at [564, 72] on div "Copy link" at bounding box center [565, 62] width 183 height 29
